Goal: Feedback & Contribution: Contribute content

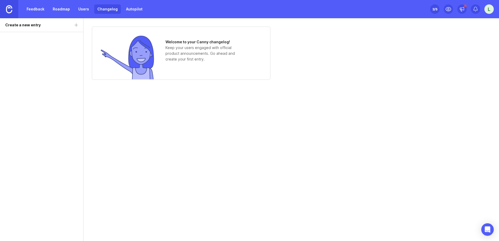
click at [9, 9] on img at bounding box center [9, 9] width 6 height 8
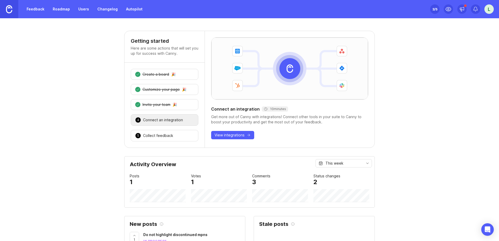
click at [80, 10] on link "Users" at bounding box center [83, 8] width 17 height 9
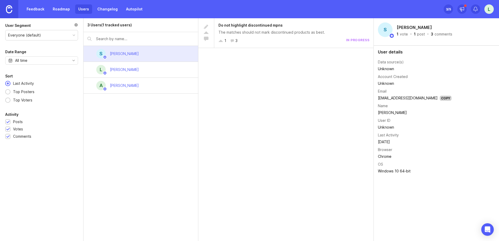
click at [138, 70] on div "[PERSON_NAME]" at bounding box center [124, 70] width 29 height 6
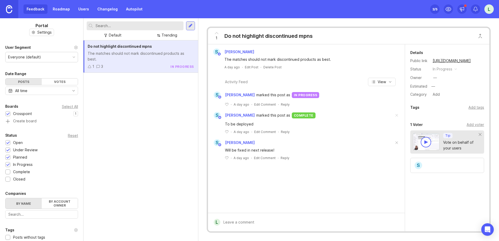
click at [190, 27] on div at bounding box center [190, 25] width 4 height 5
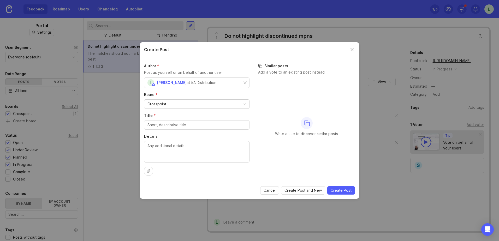
click at [177, 103] on div "Crosspoint" at bounding box center [196, 104] width 105 height 9
click at [177, 126] on input "Title *" at bounding box center [197, 125] width 99 height 6
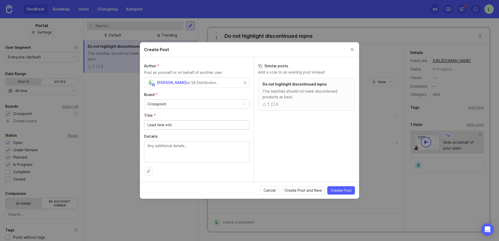
type input "Lead time info"
click at [164, 147] on textarea "Details" at bounding box center [197, 151] width 99 height 17
type textarea "W"
click at [220, 145] on textarea "It's valuable to also get lead time fro the part we are crossing" at bounding box center [197, 151] width 99 height 17
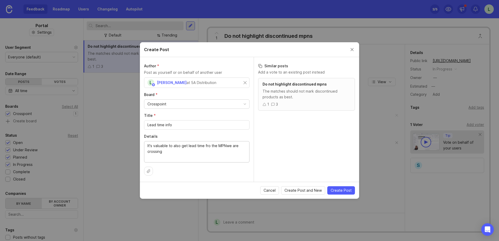
click at [207, 146] on textarea "It's valuable to also get lead time fro the MPNwe are crossing" at bounding box center [197, 151] width 99 height 17
click at [227, 146] on textarea "It's valuable to also get lead time for the MPNwe are crossing" at bounding box center [197, 151] width 99 height 17
click at [164, 152] on textarea "It's valuable to also get lead time for the MPNwe are crossing" at bounding box center [197, 151] width 99 height 17
type textarea "It's valuable to also get lead time for the MPN we are crossing (can be retriev…"
click at [336, 190] on span "Create Post" at bounding box center [341, 190] width 21 height 5
